Goal: Task Accomplishment & Management: Manage account settings

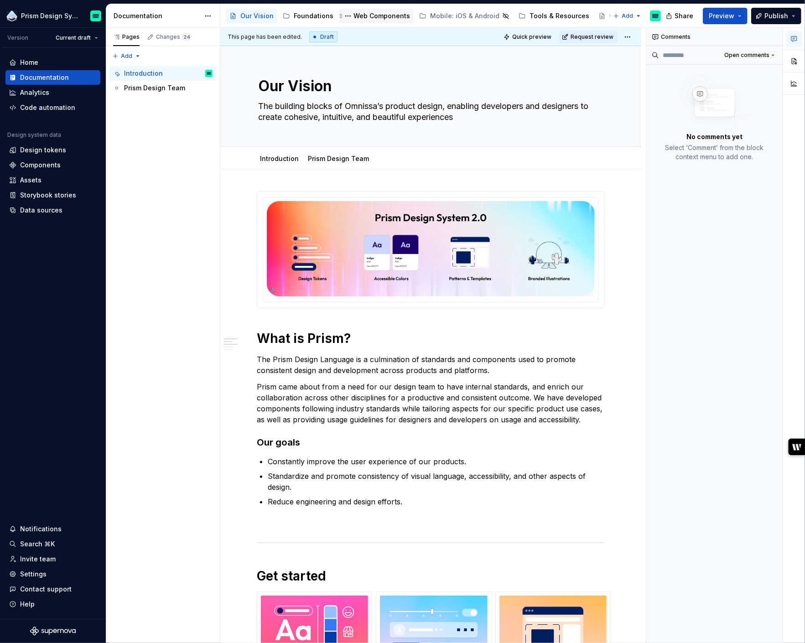
click at [364, 18] on div "Web Components" at bounding box center [382, 15] width 57 height 9
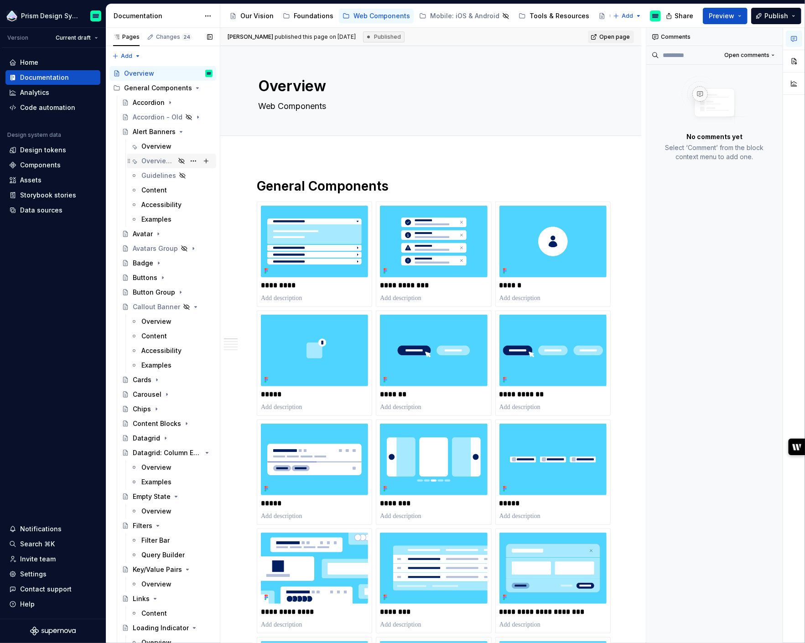
click at [159, 162] on div "Overview - Draft" at bounding box center [158, 161] width 34 height 9
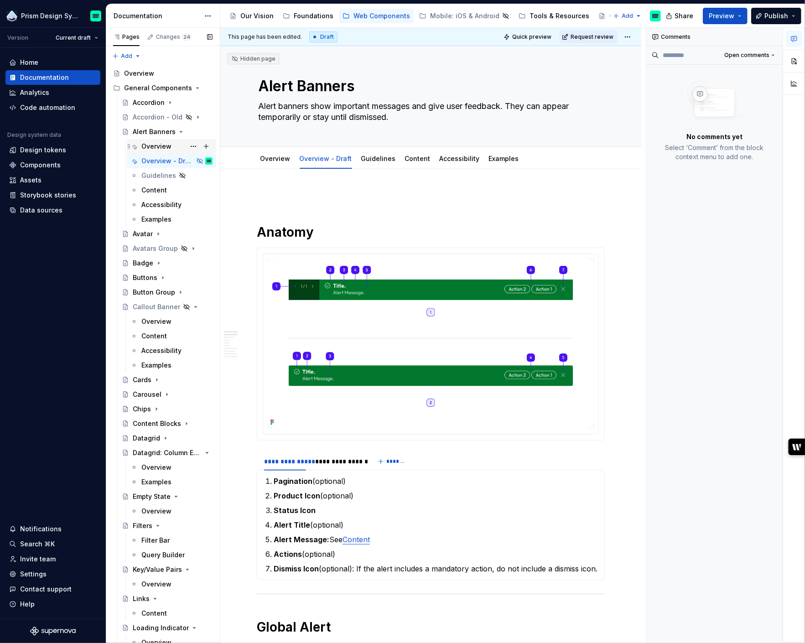
click at [161, 147] on div "Overview" at bounding box center [156, 146] width 30 height 9
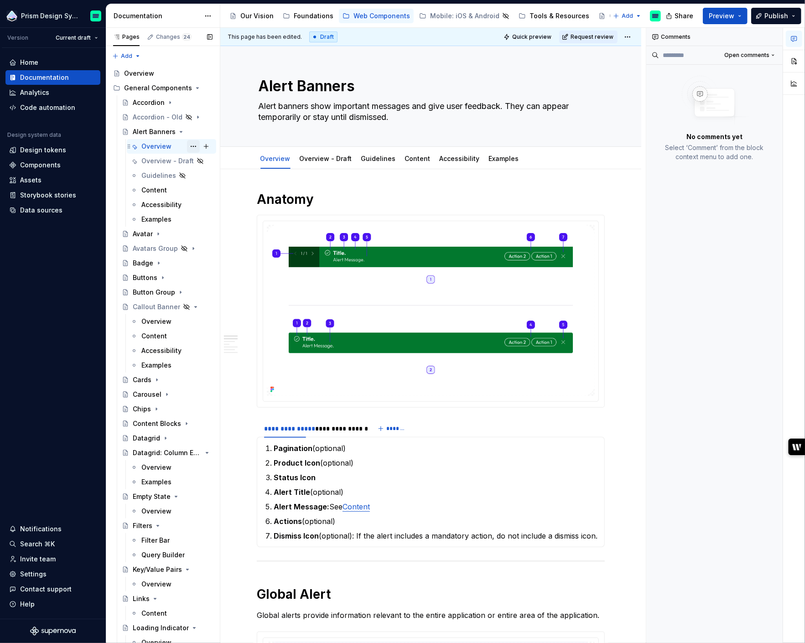
click at [194, 146] on button "Page tree" at bounding box center [193, 146] width 13 height 13
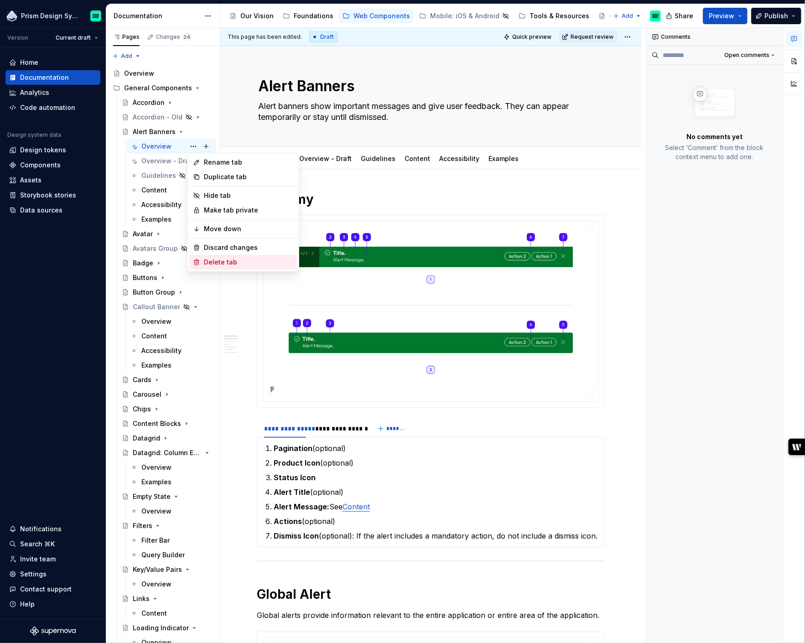
click at [227, 261] on div "Delete tab" at bounding box center [248, 262] width 89 height 9
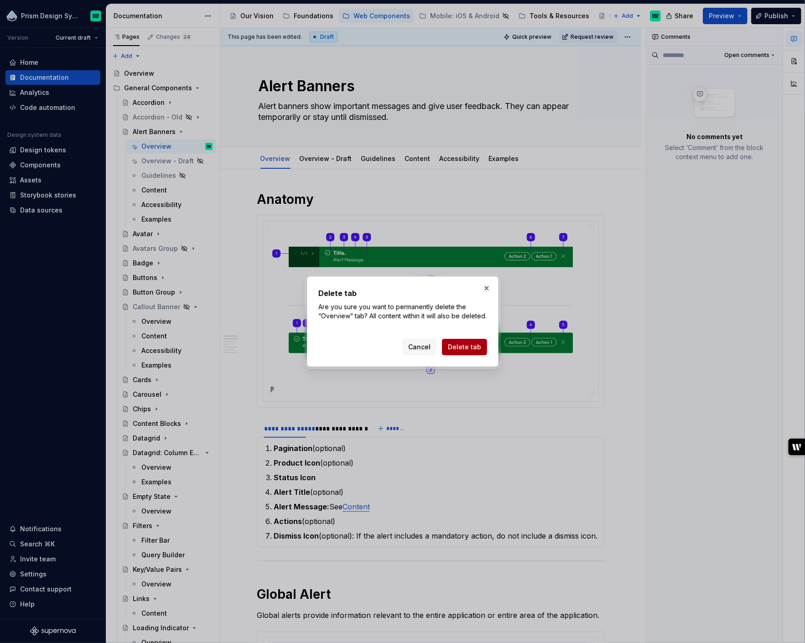
click at [459, 350] on span "Delete tab" at bounding box center [464, 347] width 33 height 9
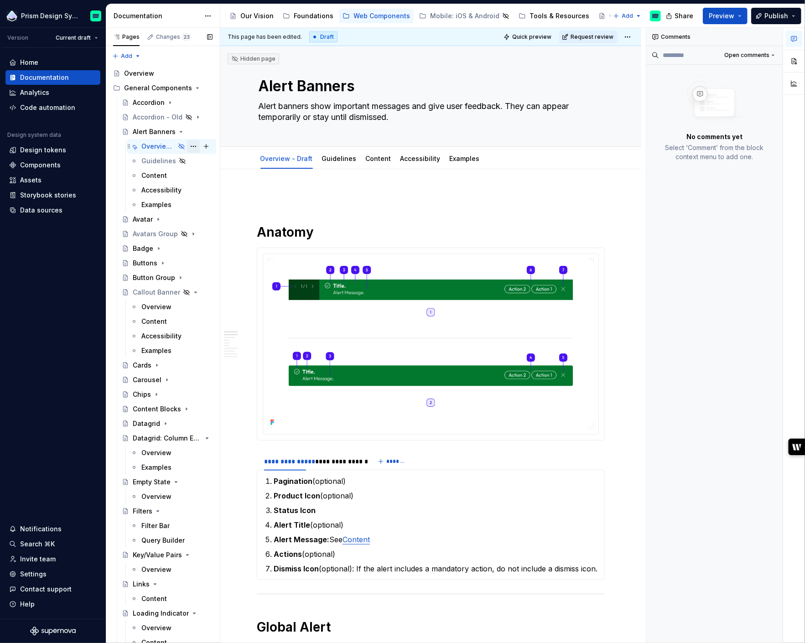
click at [191, 146] on button "Page tree" at bounding box center [193, 146] width 13 height 13
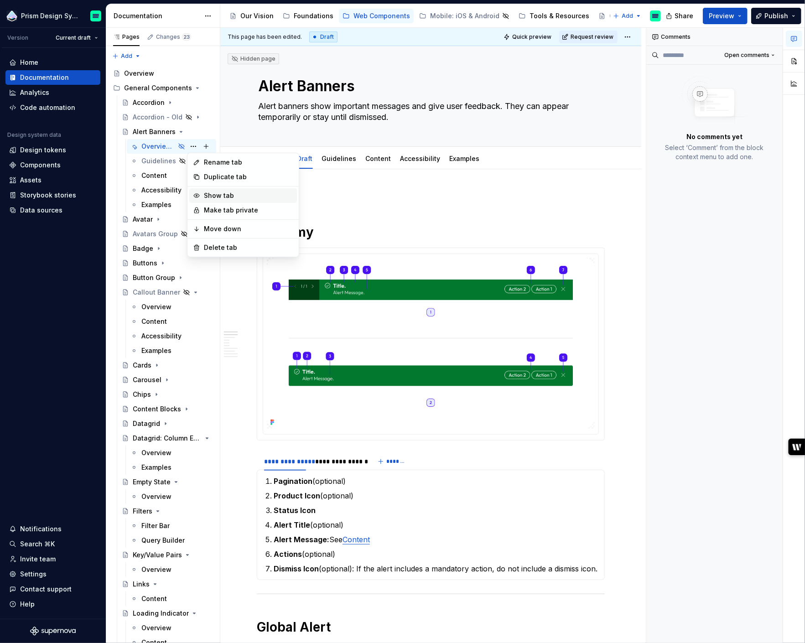
click at [222, 195] on div "Show tab" at bounding box center [248, 195] width 89 height 9
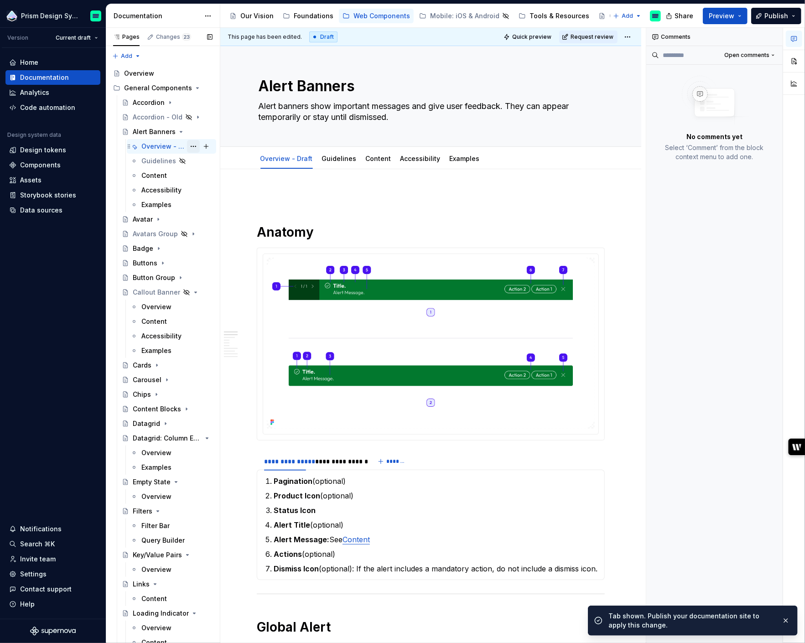
click at [192, 145] on button "Page tree" at bounding box center [193, 146] width 13 height 13
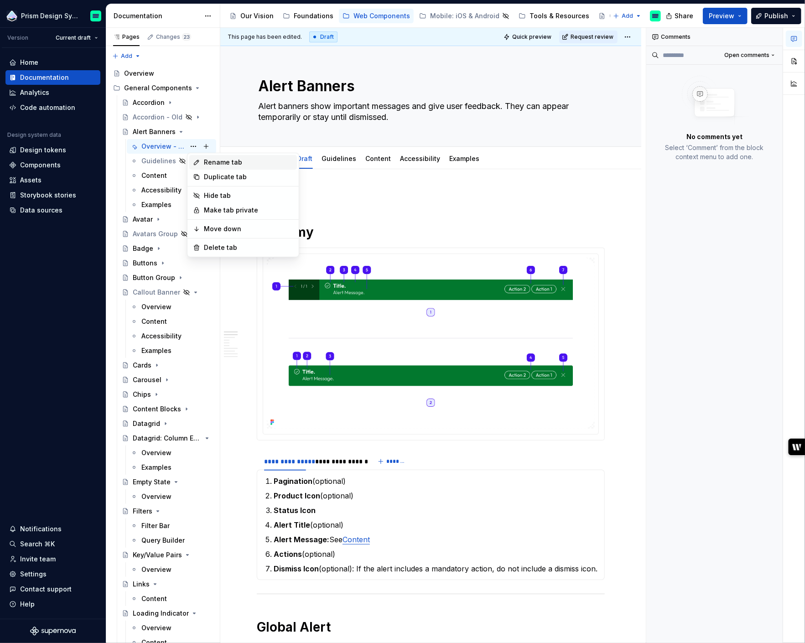
click at [212, 163] on div "Rename tab" at bounding box center [248, 162] width 89 height 9
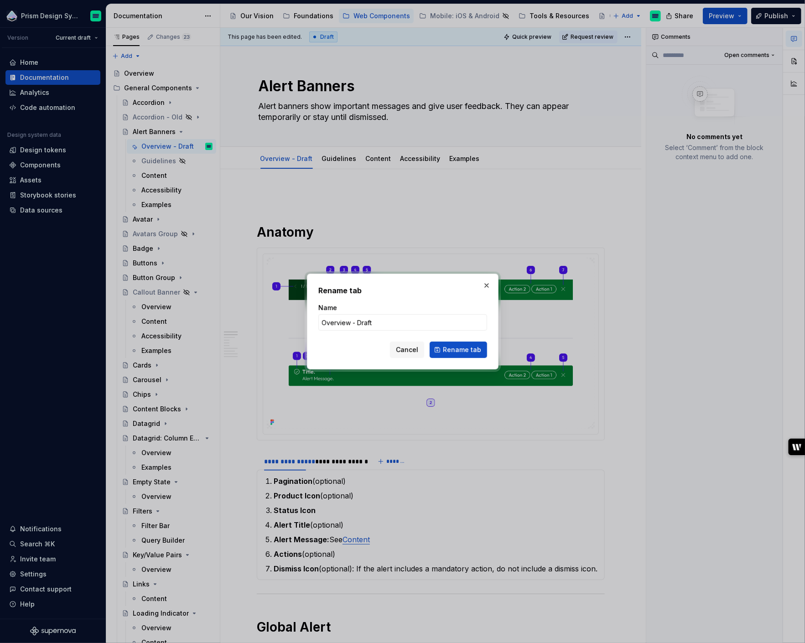
type textarea "*"
type input "Overview"
click at [465, 351] on span "Rename tab" at bounding box center [462, 349] width 38 height 9
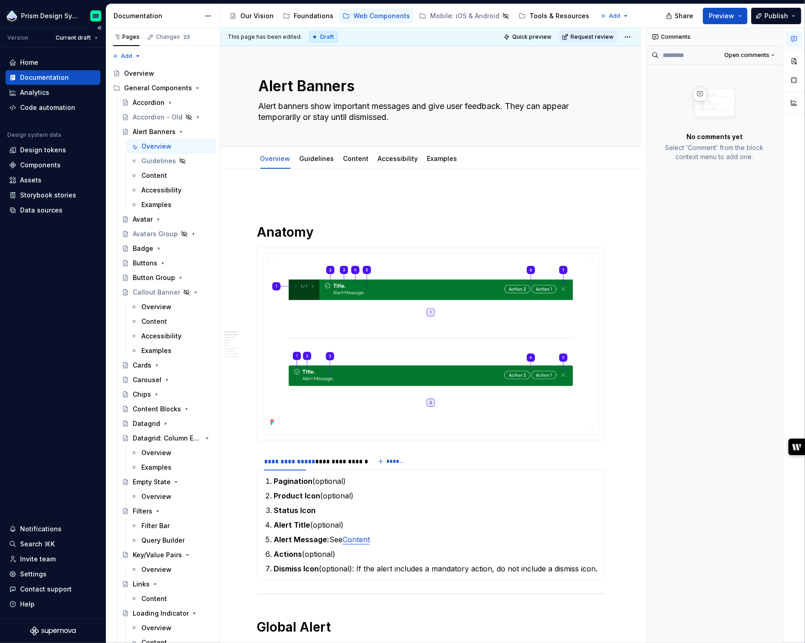
type textarea "*"
